Goal: Browse casually: Explore the website without a specific task or goal

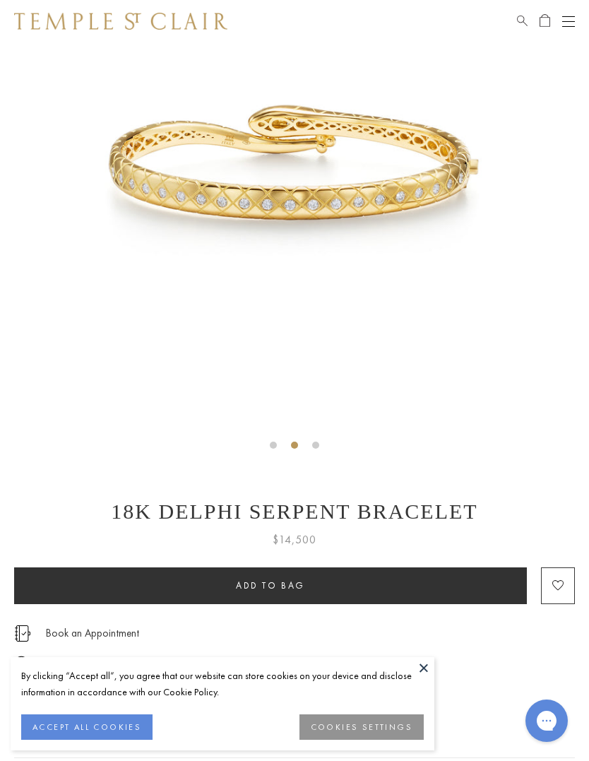
scroll to position [169, 0]
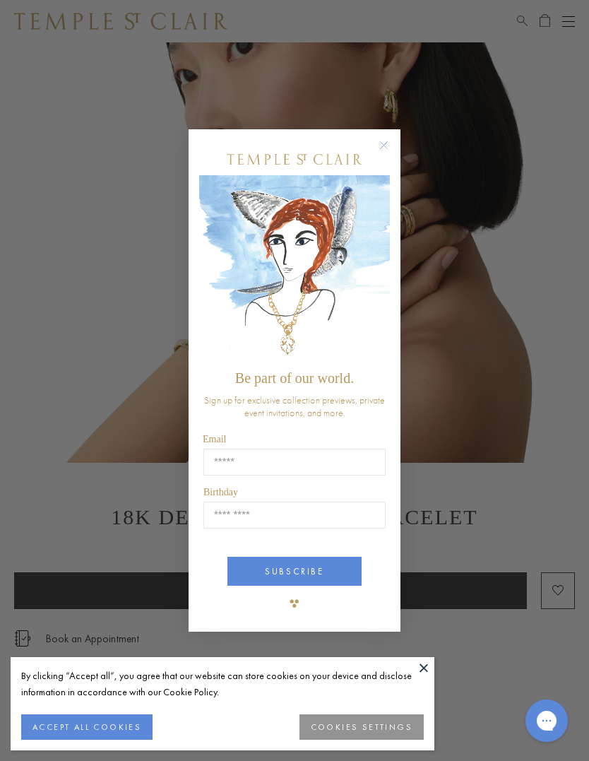
click at [382, 146] on icon "Close dialog" at bounding box center [384, 144] width 7 height 7
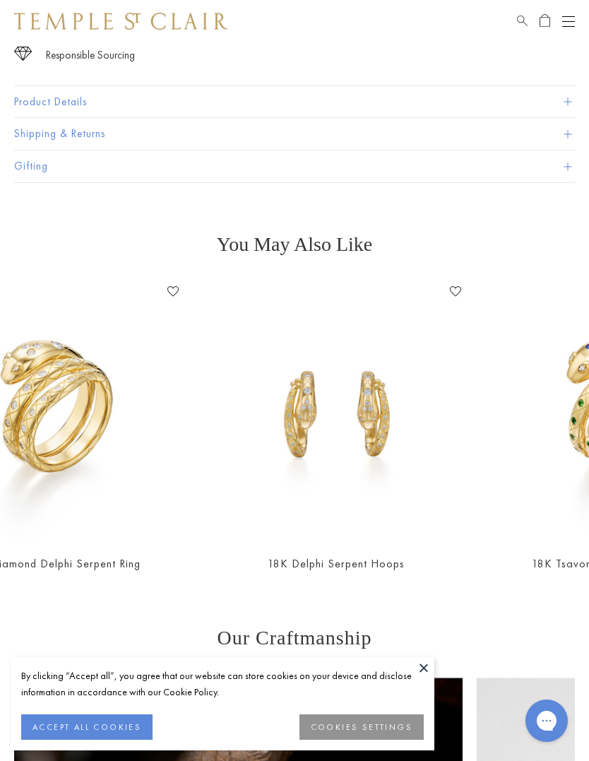
scroll to position [0, 271]
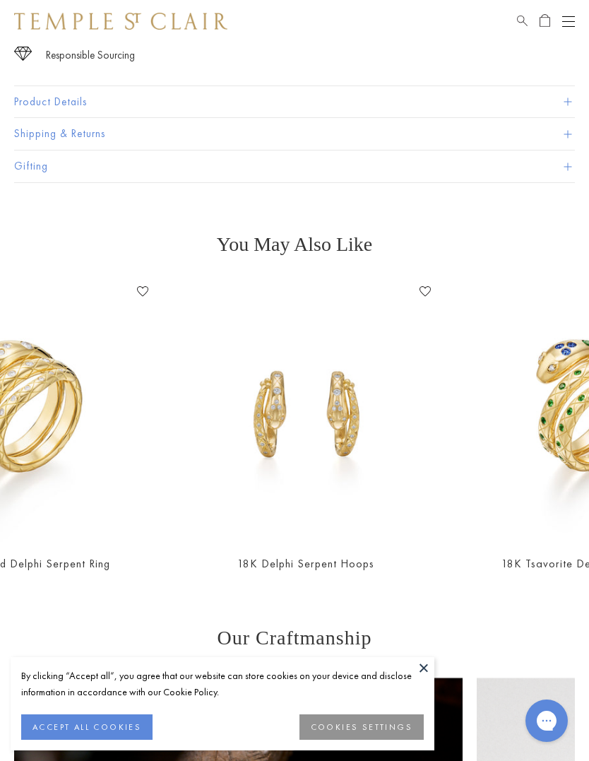
click at [464, 488] on img at bounding box center [588, 411] width 261 height 261
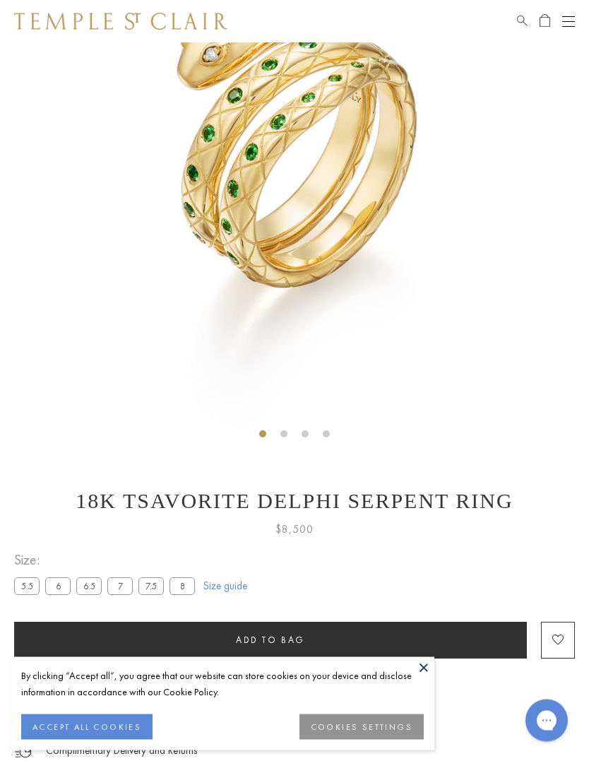
scroll to position [185, 0]
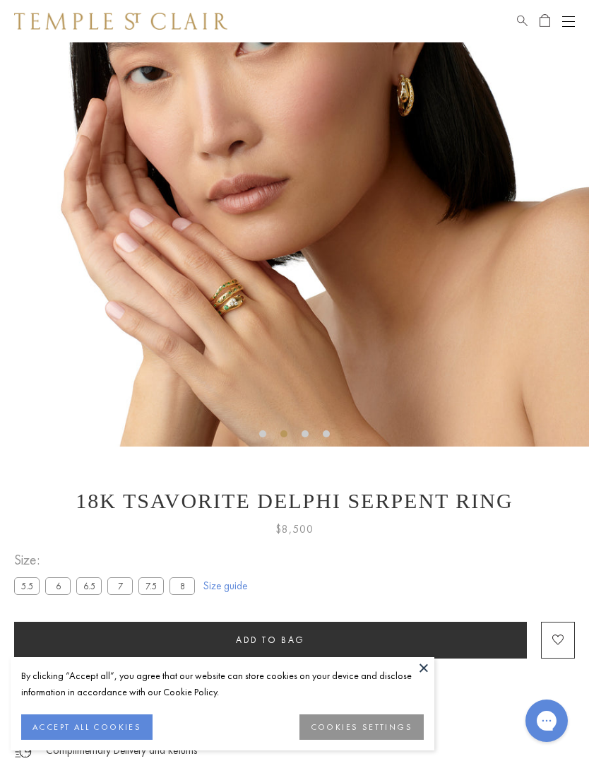
click at [417, 100] on img at bounding box center [294, 151] width 589 height 589
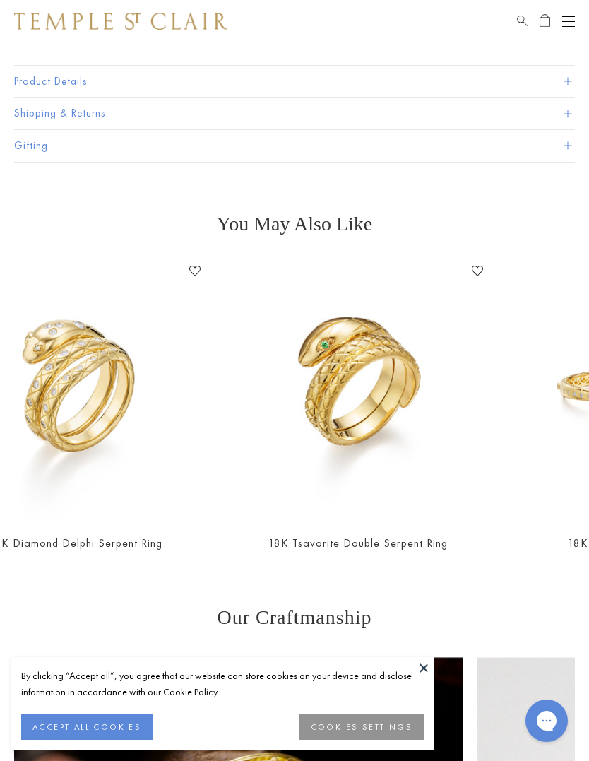
scroll to position [0, 199]
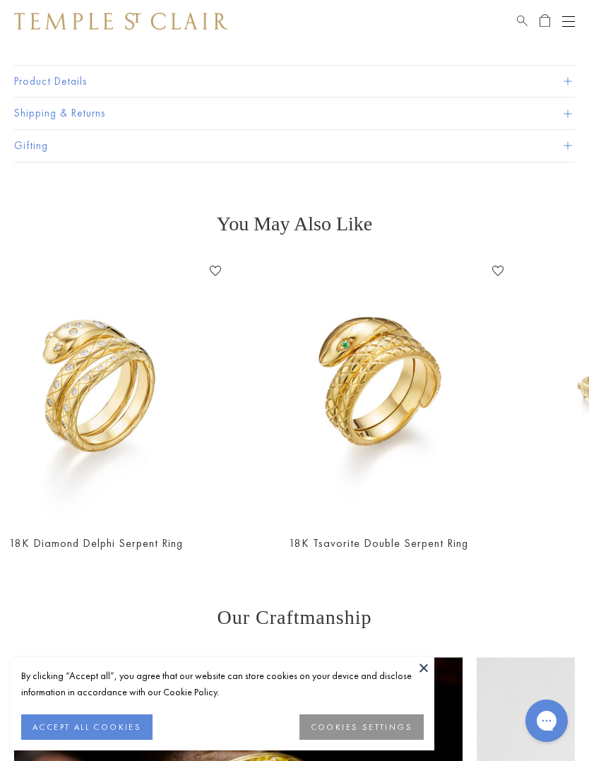
click at [134, 371] on img at bounding box center [95, 390] width 261 height 261
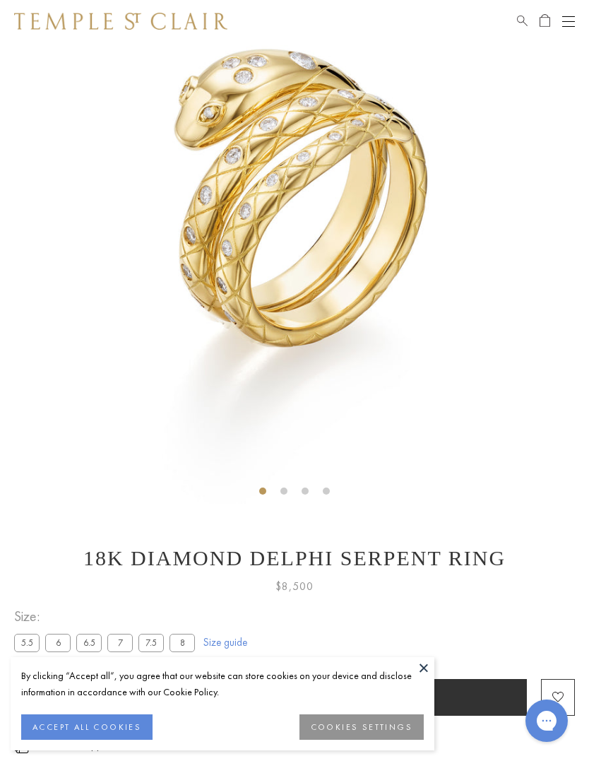
scroll to position [126, 0]
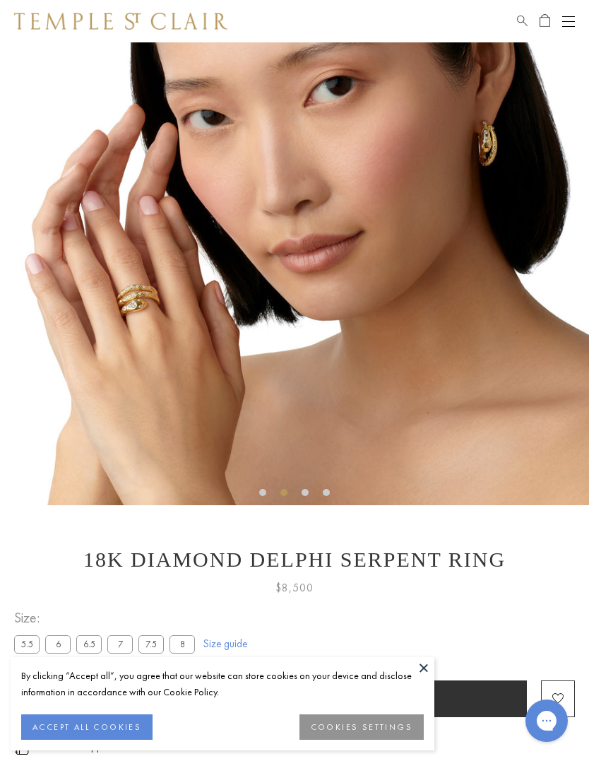
click at [129, 740] on button "ACCEPT ALL COOKIES" at bounding box center [86, 726] width 131 height 25
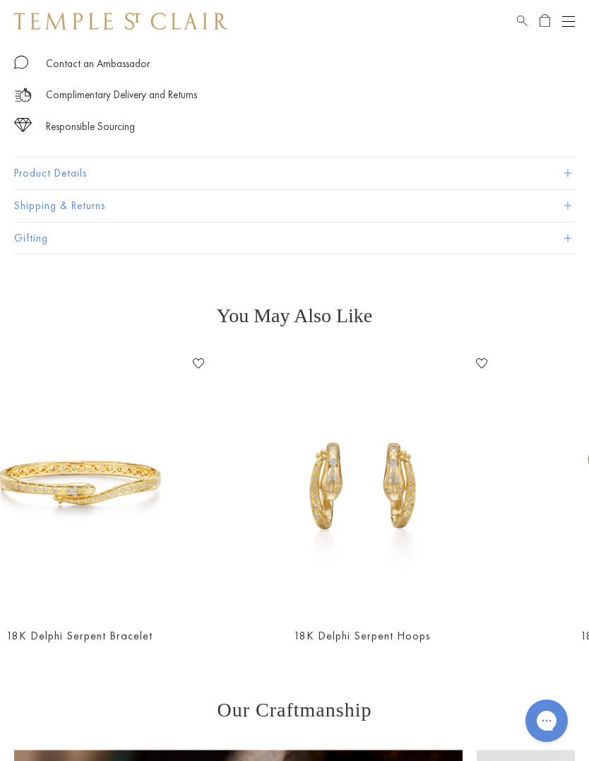
scroll to position [0, 539]
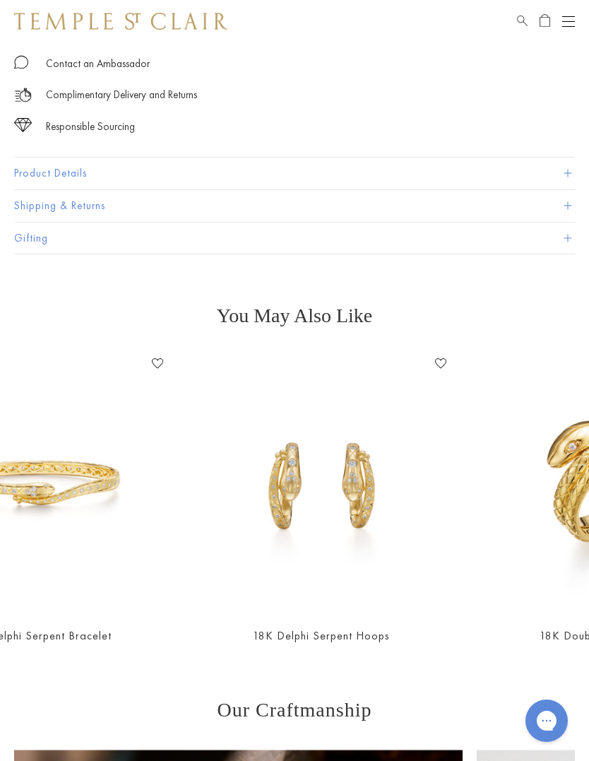
click at [374, 491] on img at bounding box center [320, 482] width 261 height 261
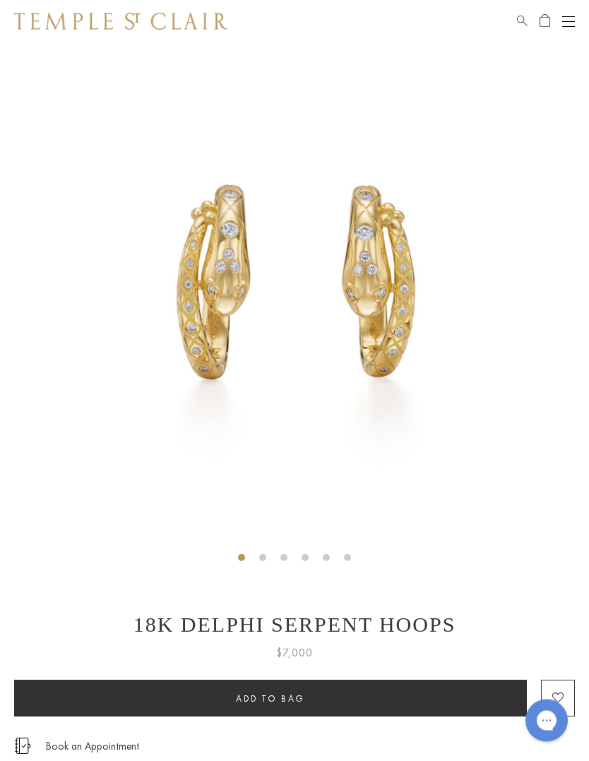
scroll to position [73, 0]
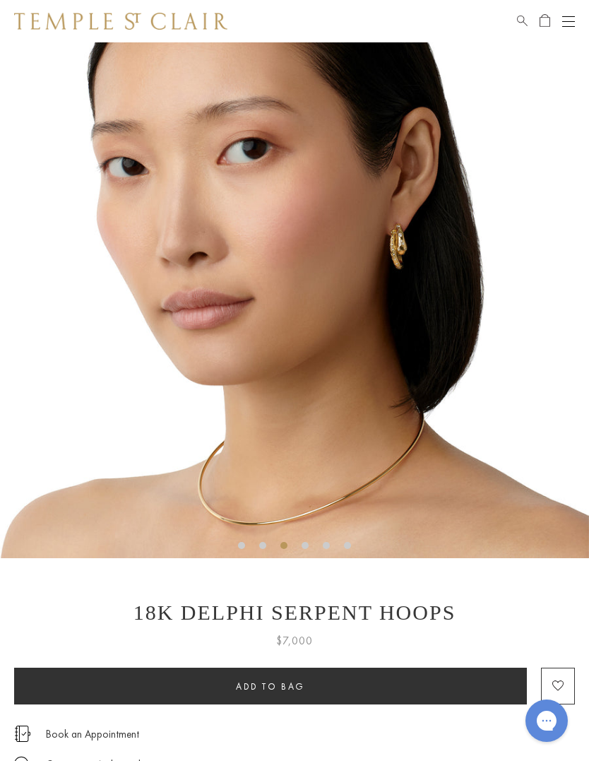
click at [408, 243] on img at bounding box center [294, 263] width 589 height 589
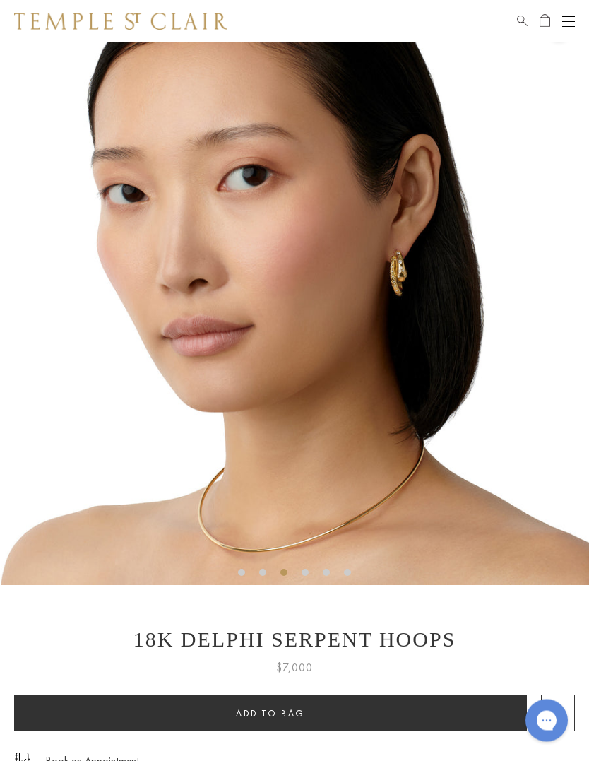
scroll to position [47, 0]
